Goal: Navigation & Orientation: Go to known website

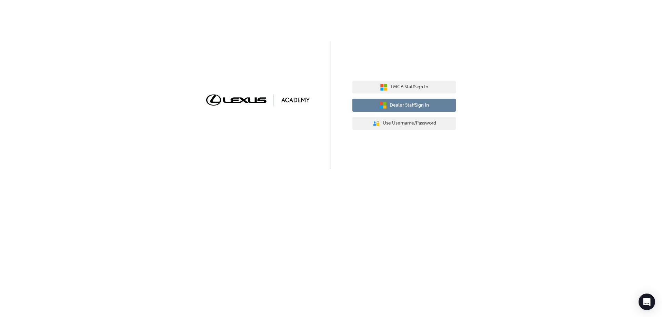
click at [403, 108] on span "Dealer Staff Sign In" at bounding box center [409, 105] width 39 height 8
